Goal: Transaction & Acquisition: Purchase product/service

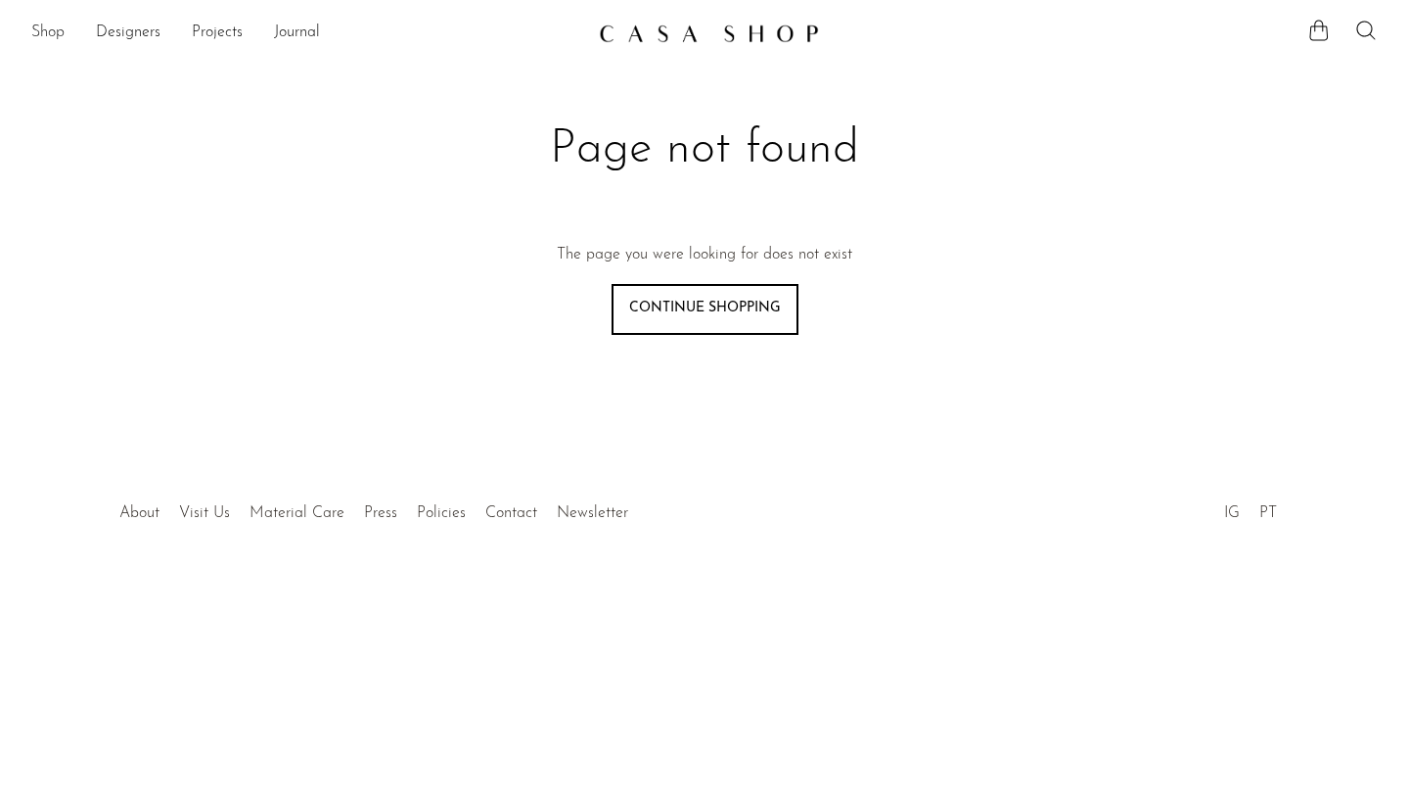
click at [48, 33] on link "Shop" at bounding box center [47, 33] width 33 height 25
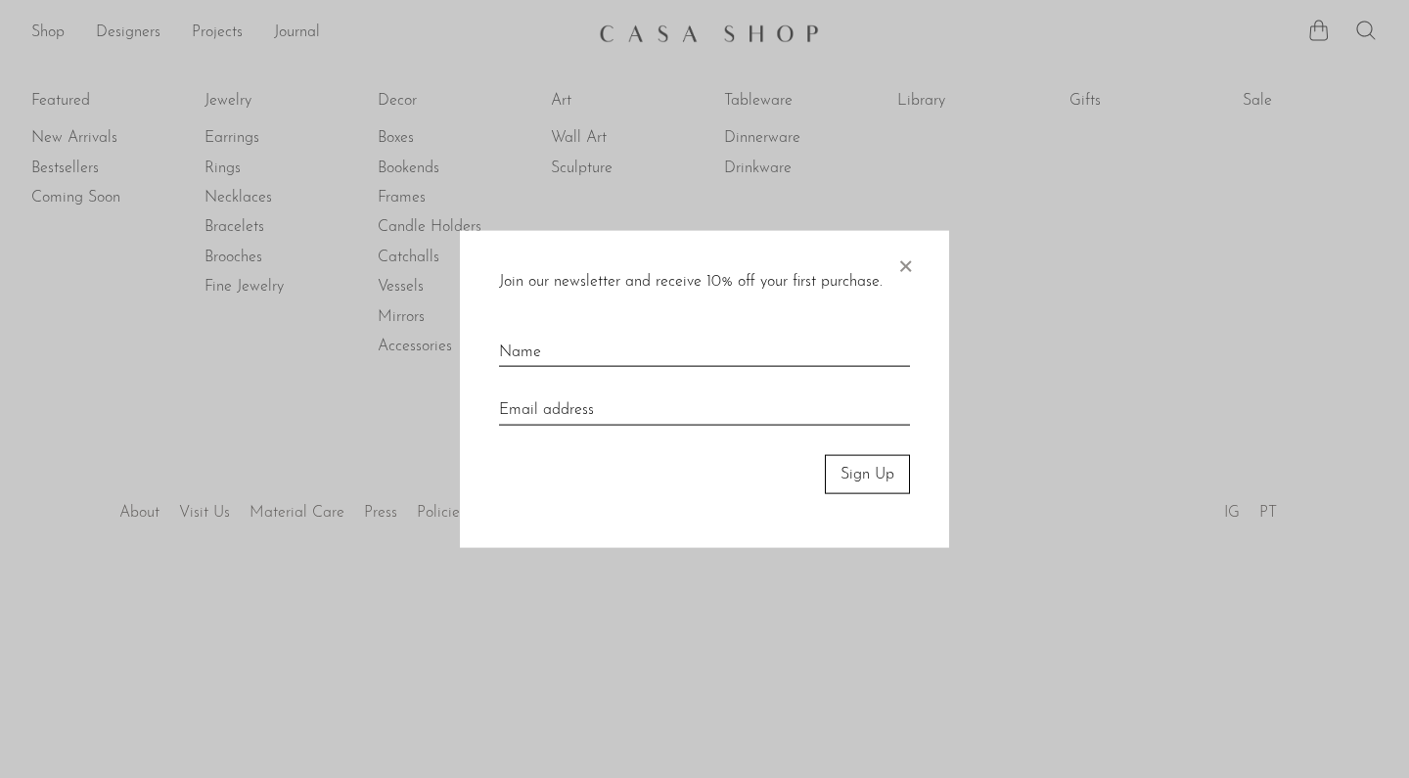
click at [904, 259] on span "×" at bounding box center [906, 261] width 20 height 63
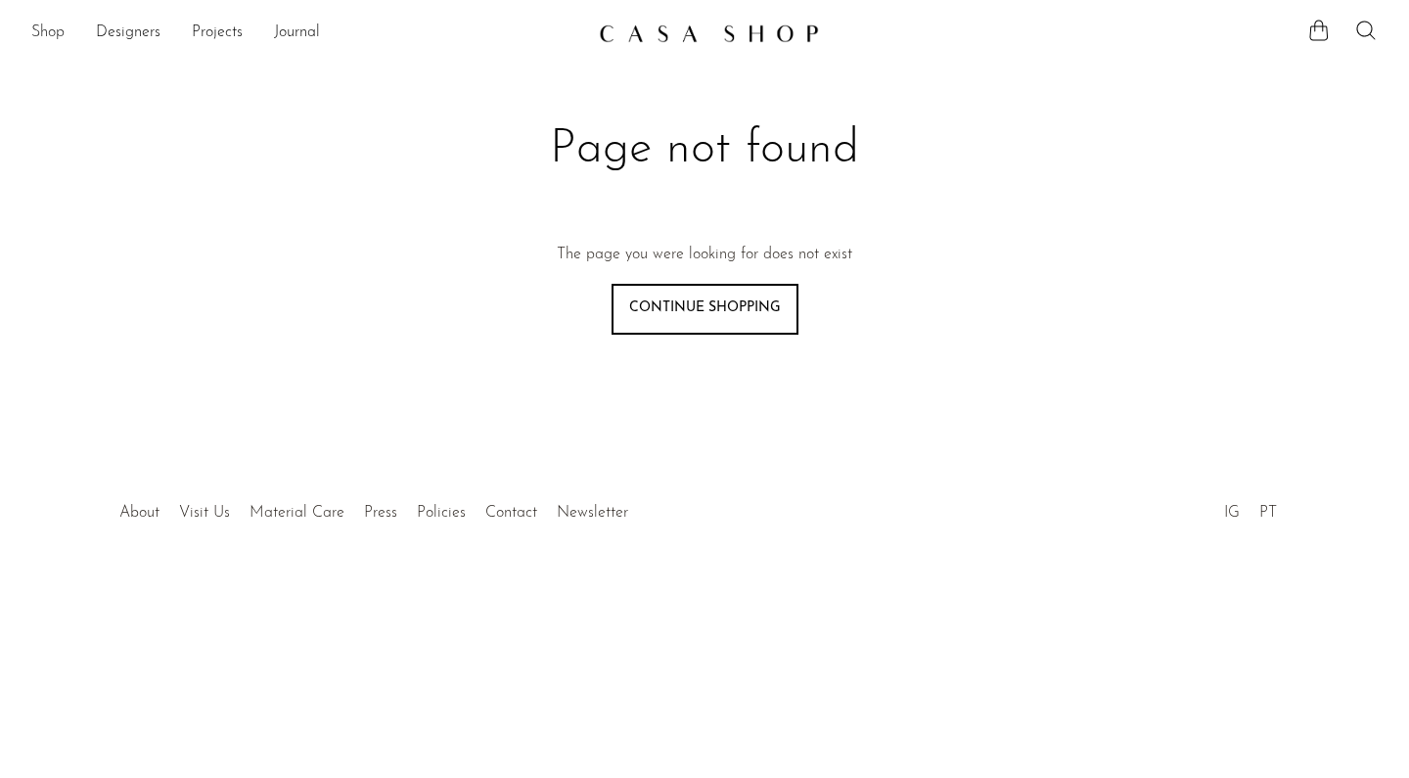
click at [43, 26] on link "Shop" at bounding box center [47, 33] width 33 height 25
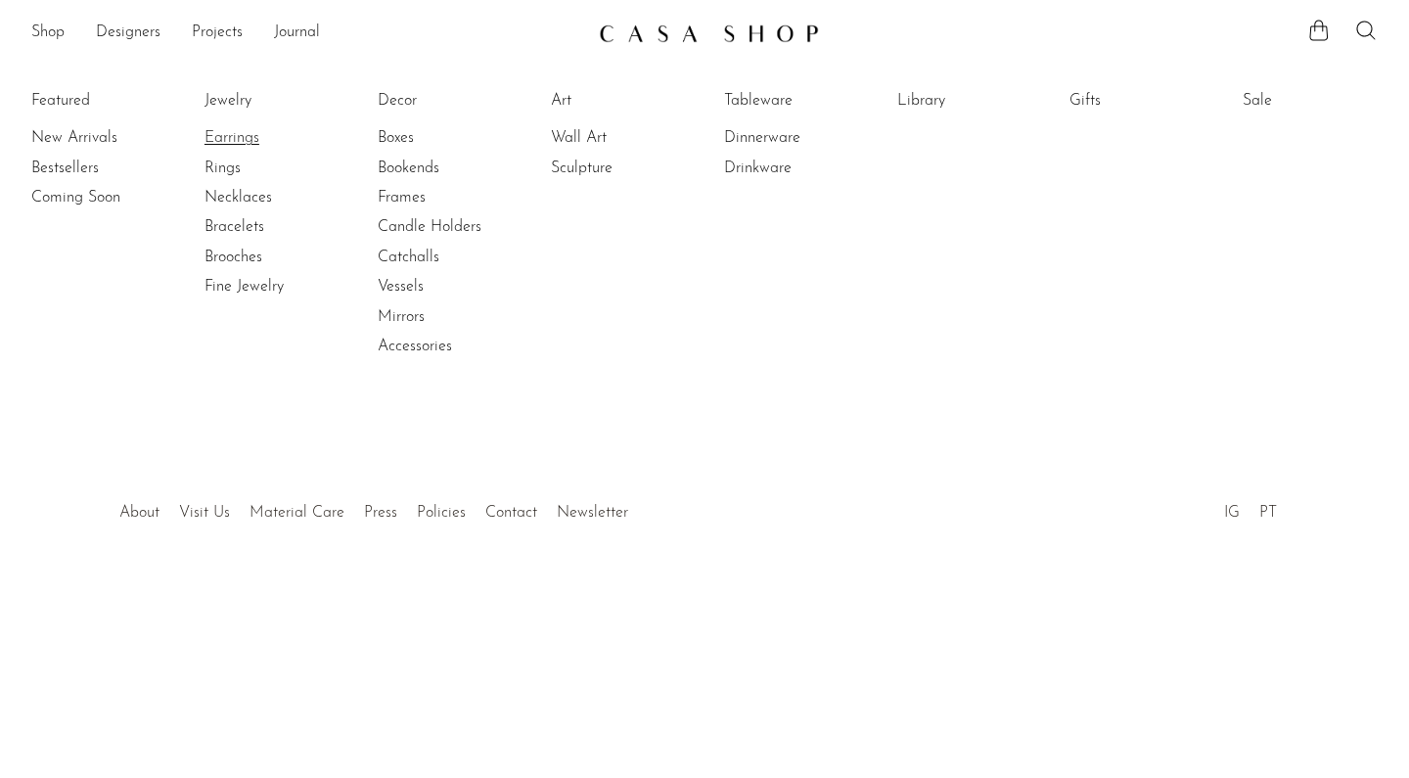
click at [218, 142] on link "Earrings" at bounding box center [278, 138] width 147 height 22
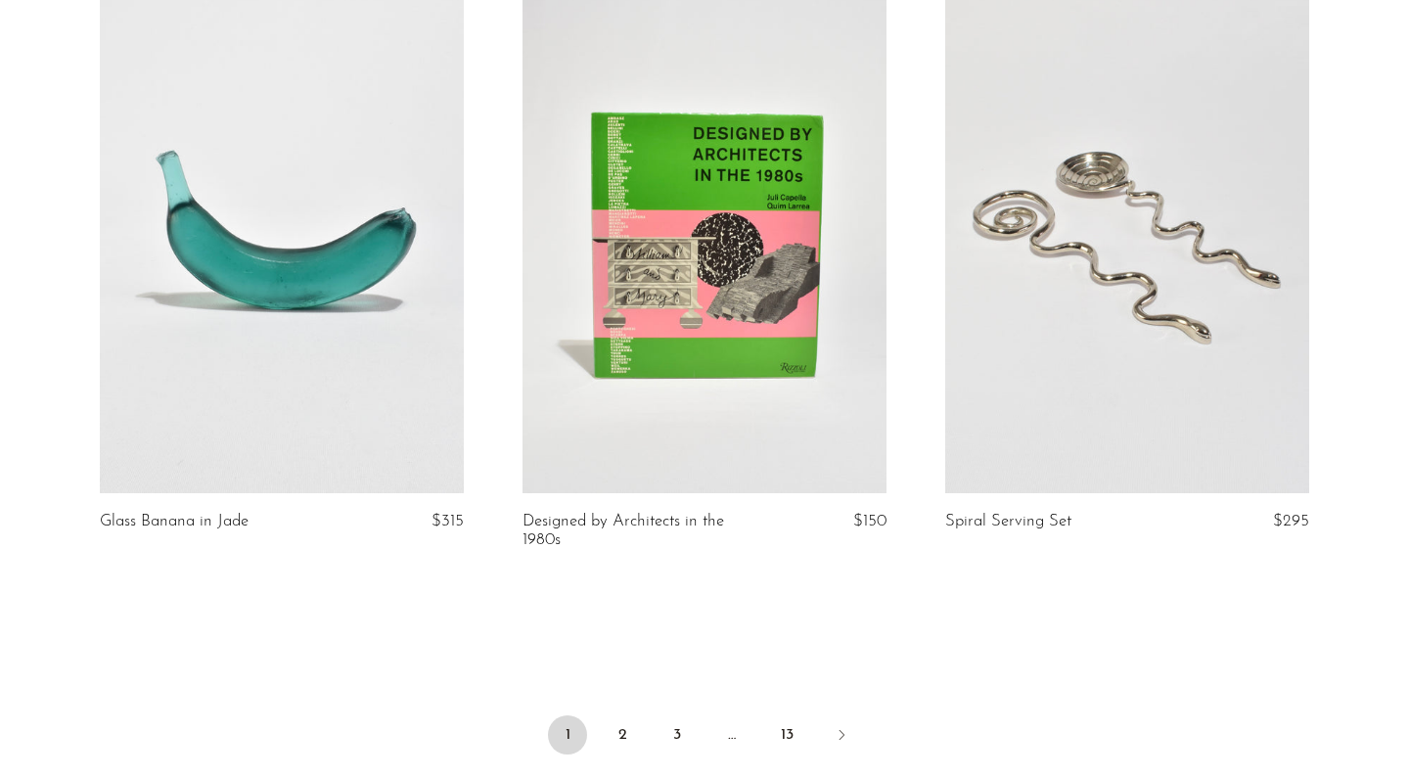
scroll to position [6814, 0]
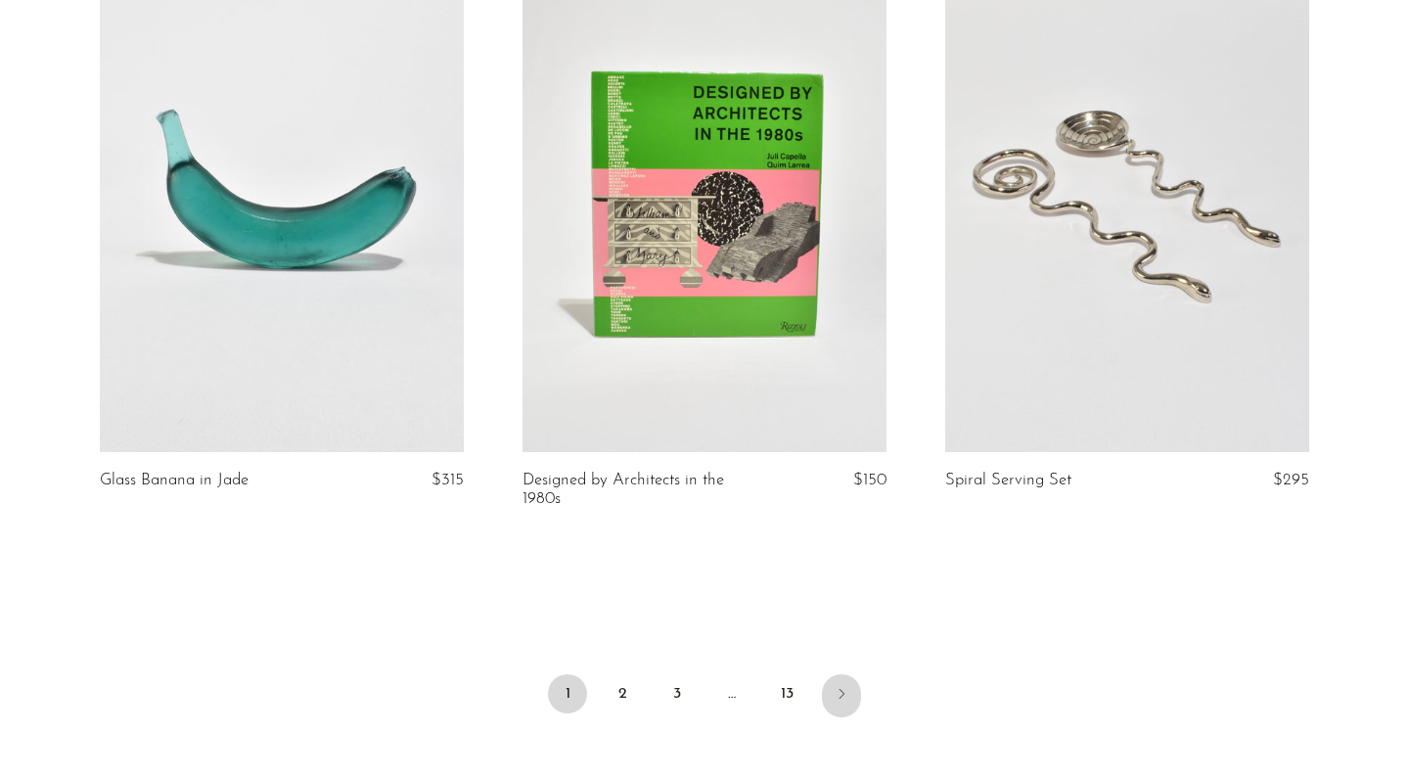
click at [842, 702] on icon "Next" at bounding box center [842, 694] width 16 height 16
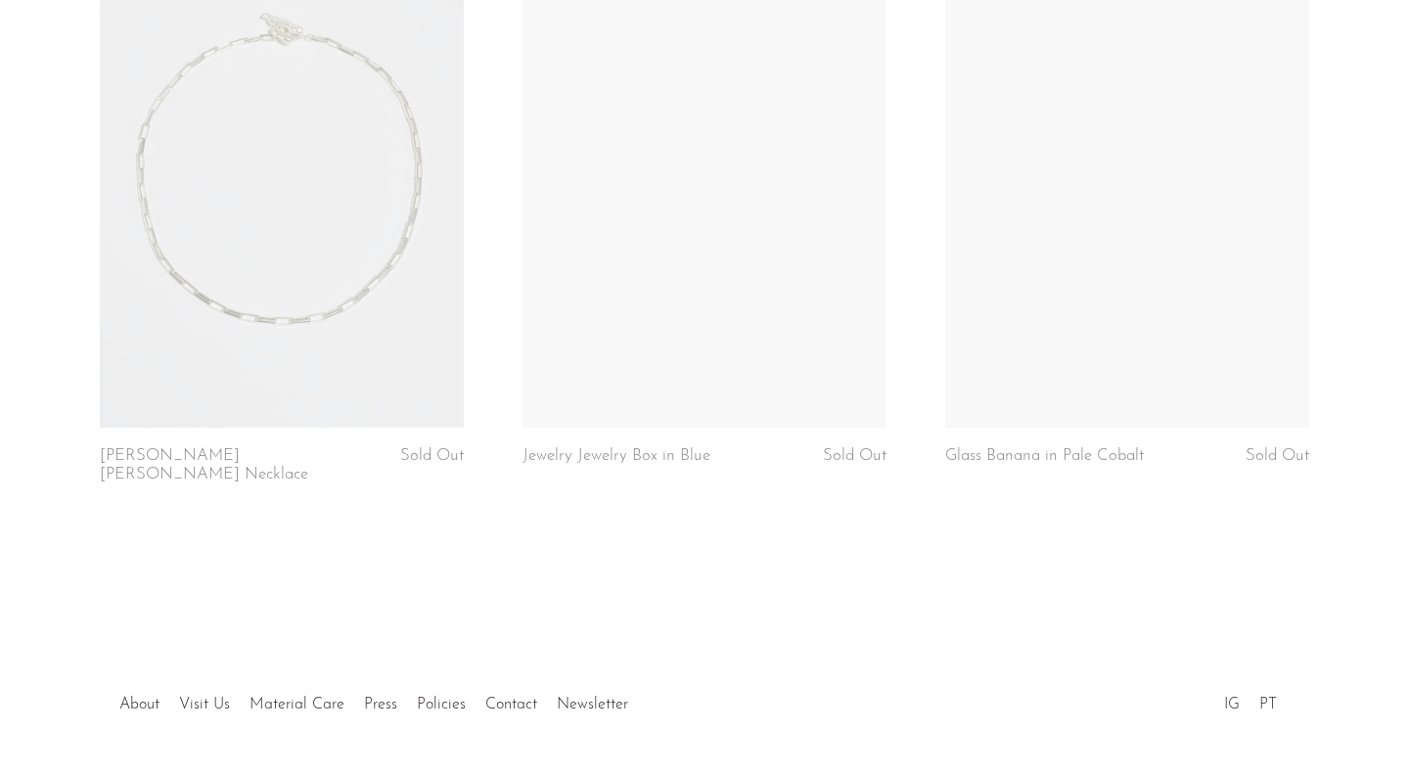
scroll to position [5067, 0]
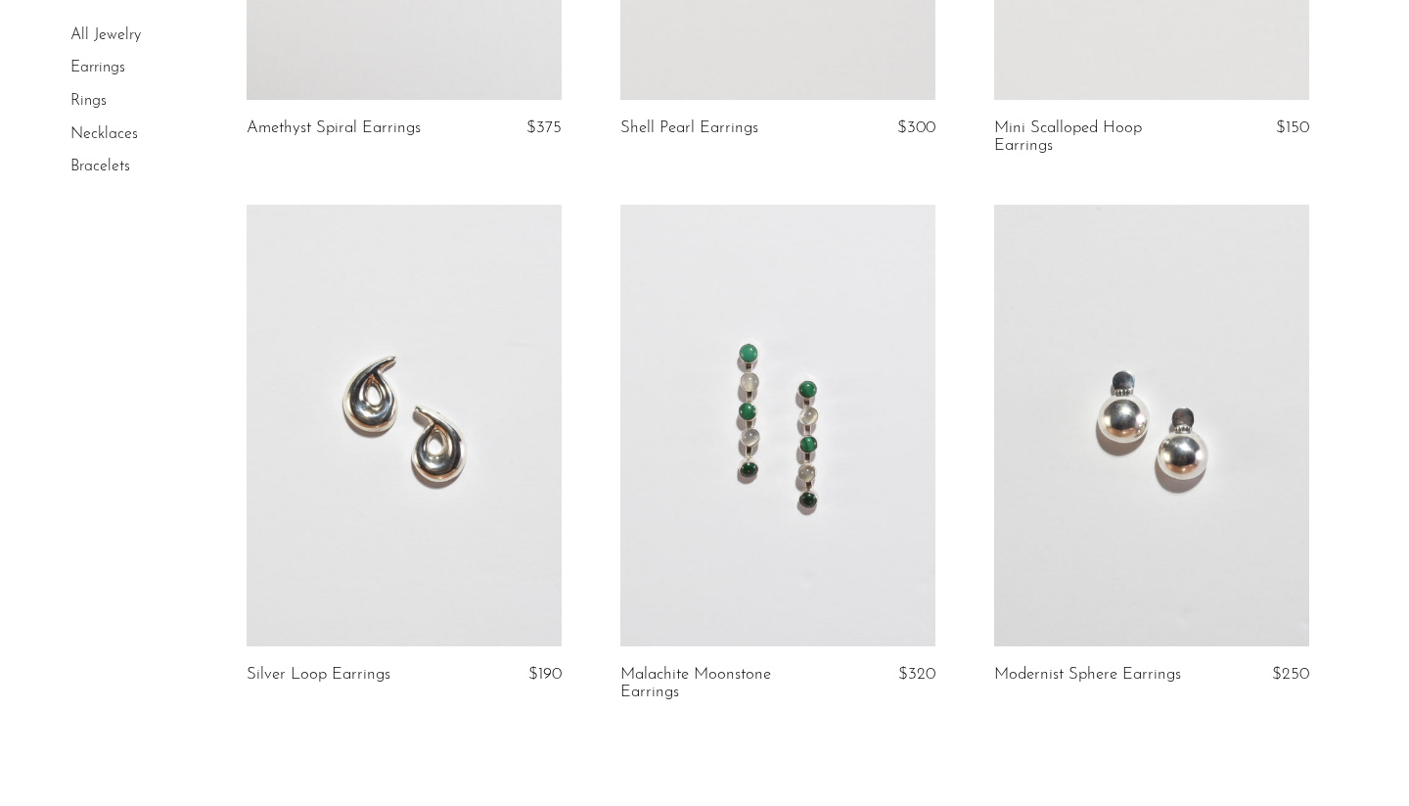
scroll to position [6105, 0]
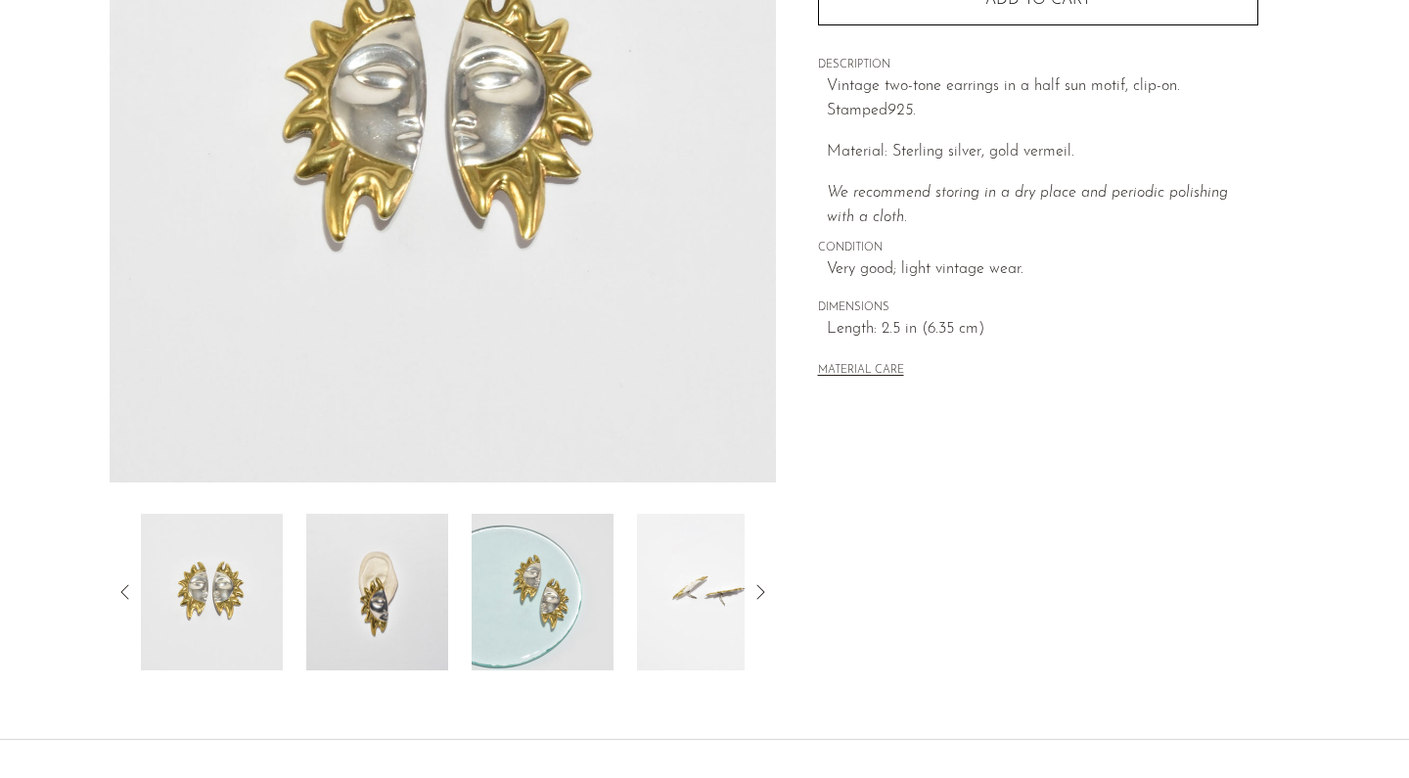
scroll to position [349, 0]
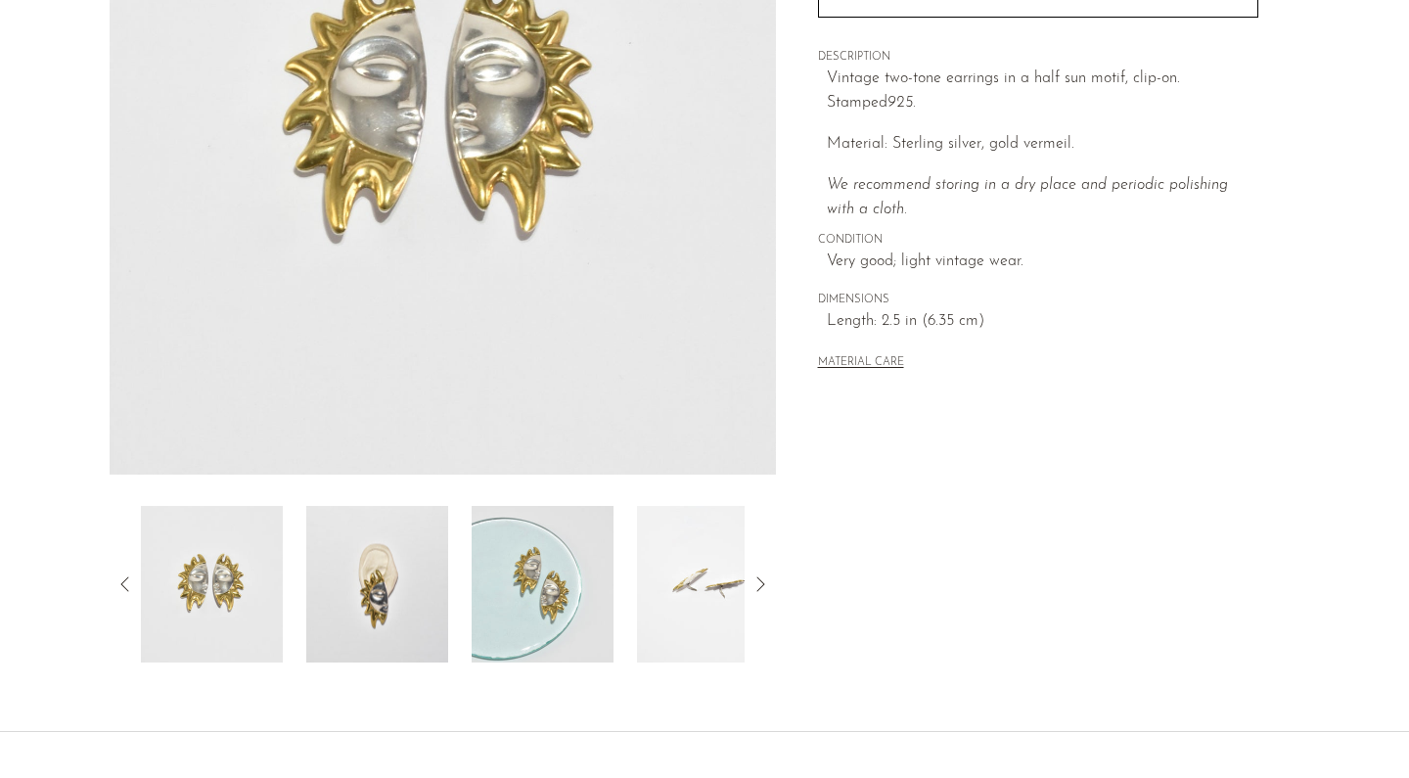
click at [362, 629] on img at bounding box center [377, 584] width 142 height 157
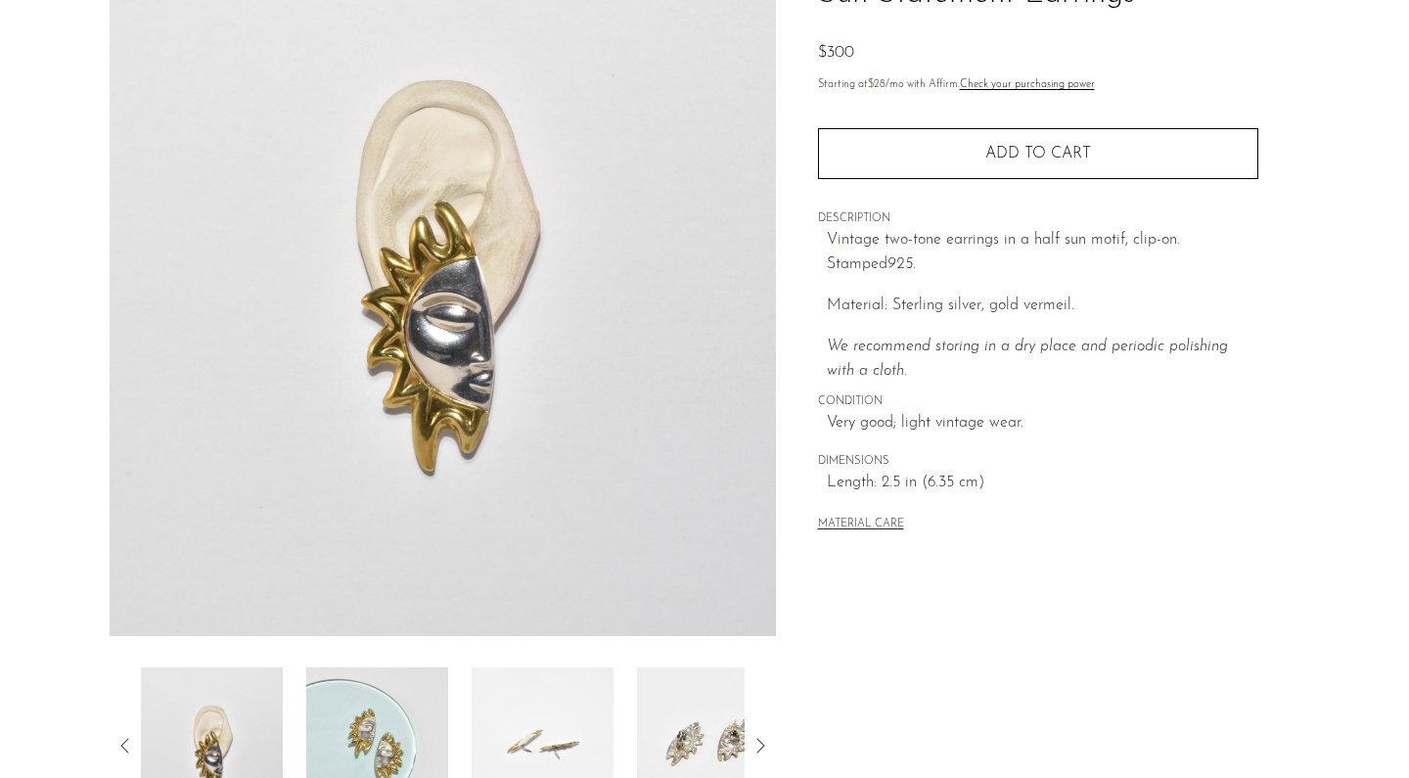
scroll to position [18, 0]
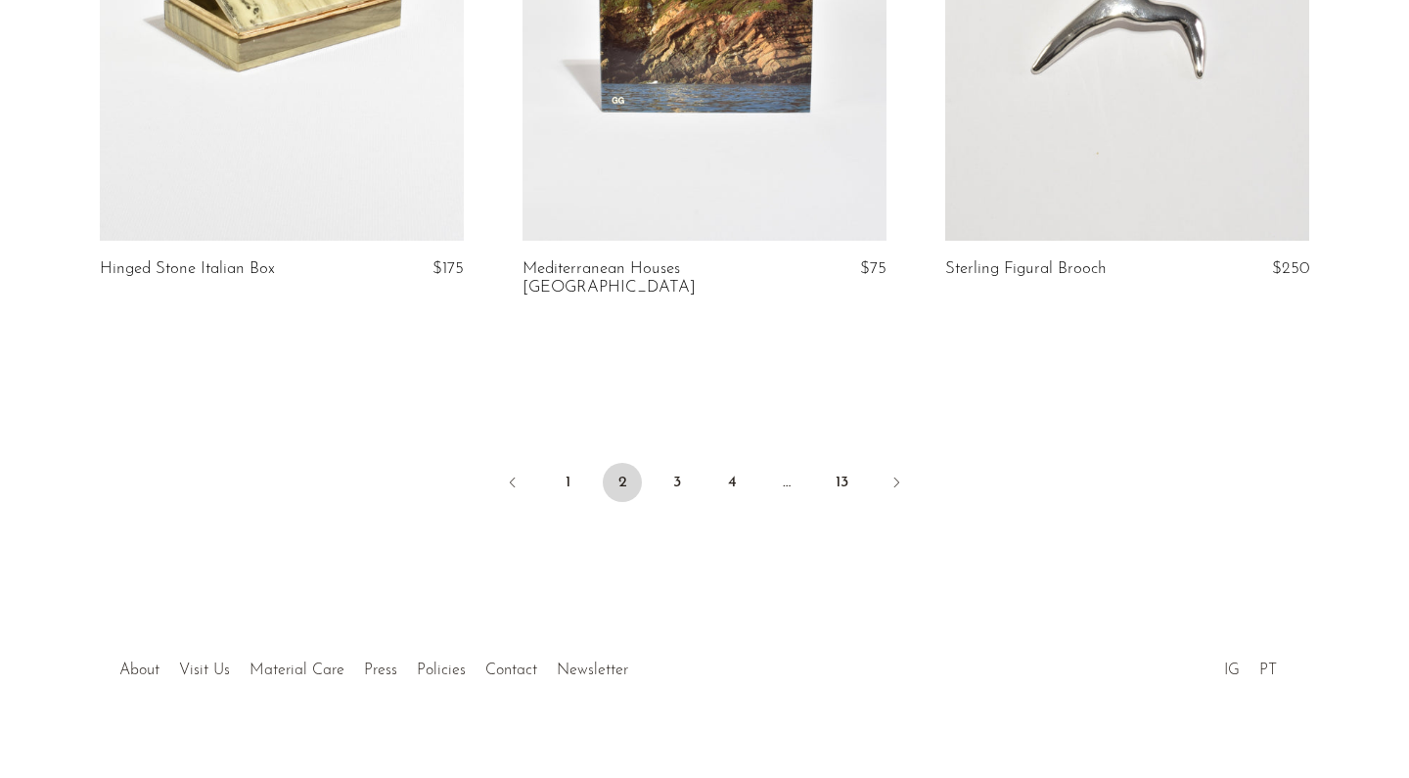
scroll to position [7025, 0]
